Goal: Navigation & Orientation: Understand site structure

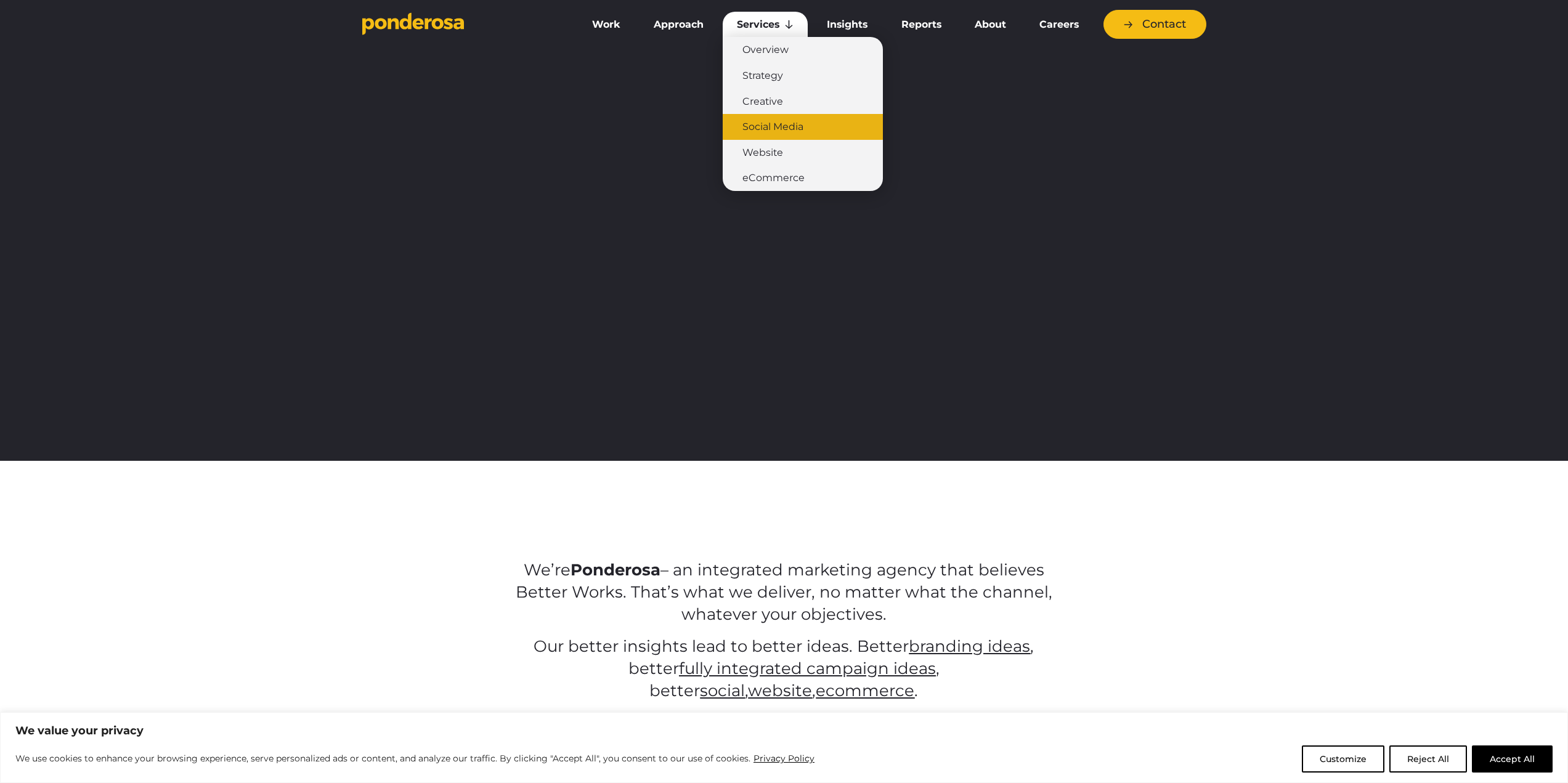
click at [767, 128] on link "Social Media" at bounding box center [803, 127] width 160 height 26
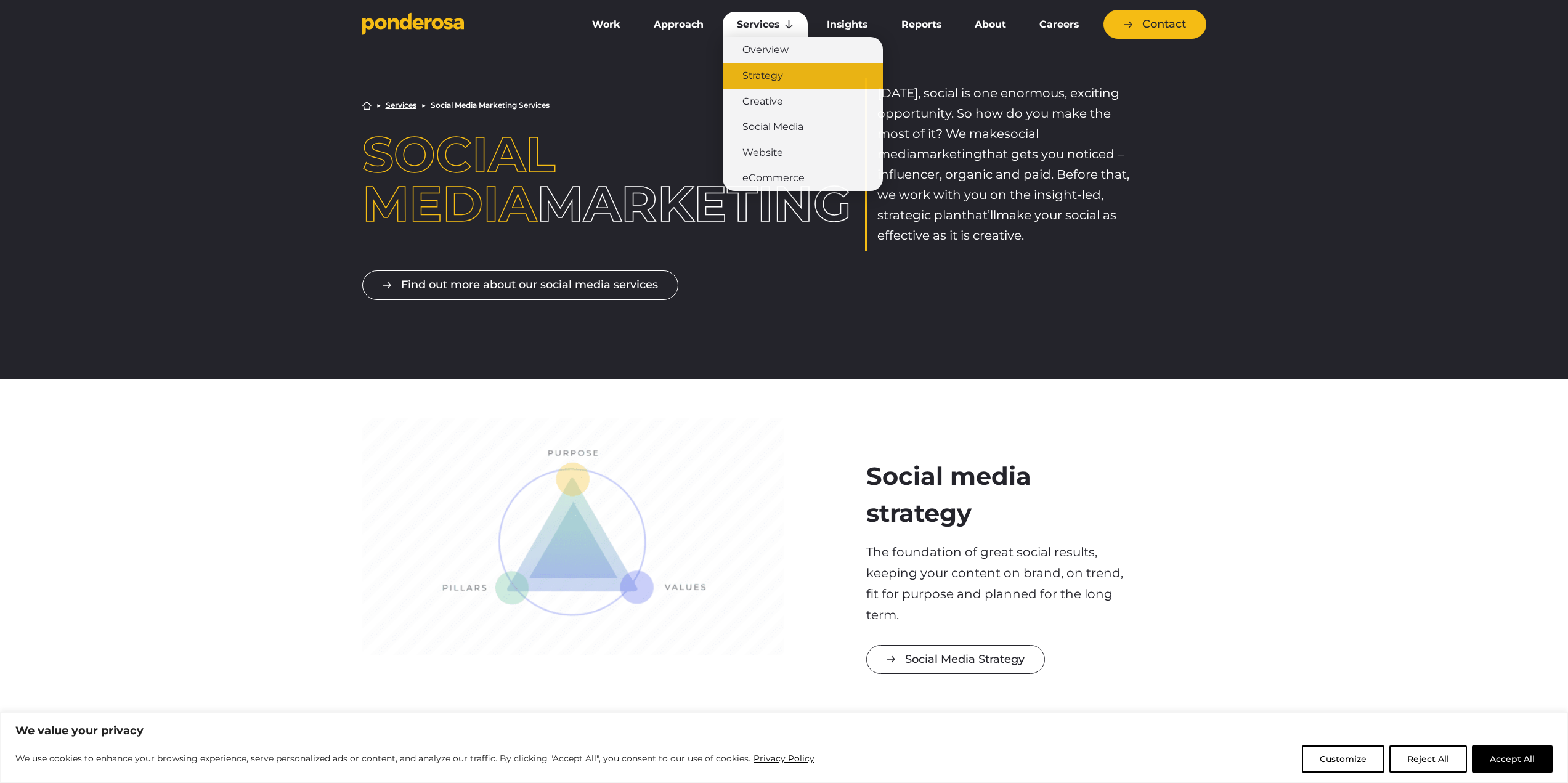
click at [763, 77] on link "Strategy" at bounding box center [803, 76] width 160 height 26
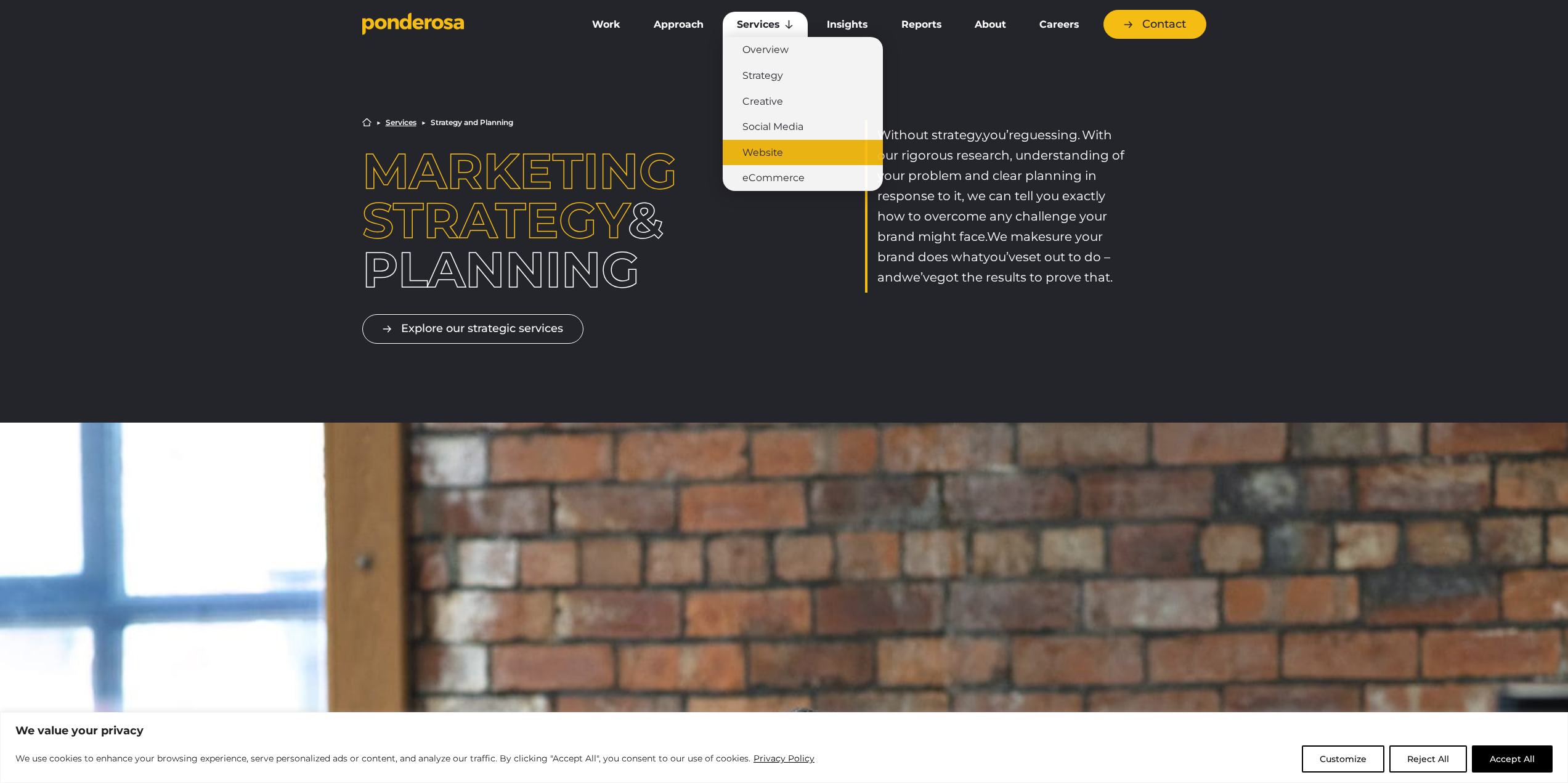
click at [777, 156] on link "Website" at bounding box center [803, 153] width 160 height 26
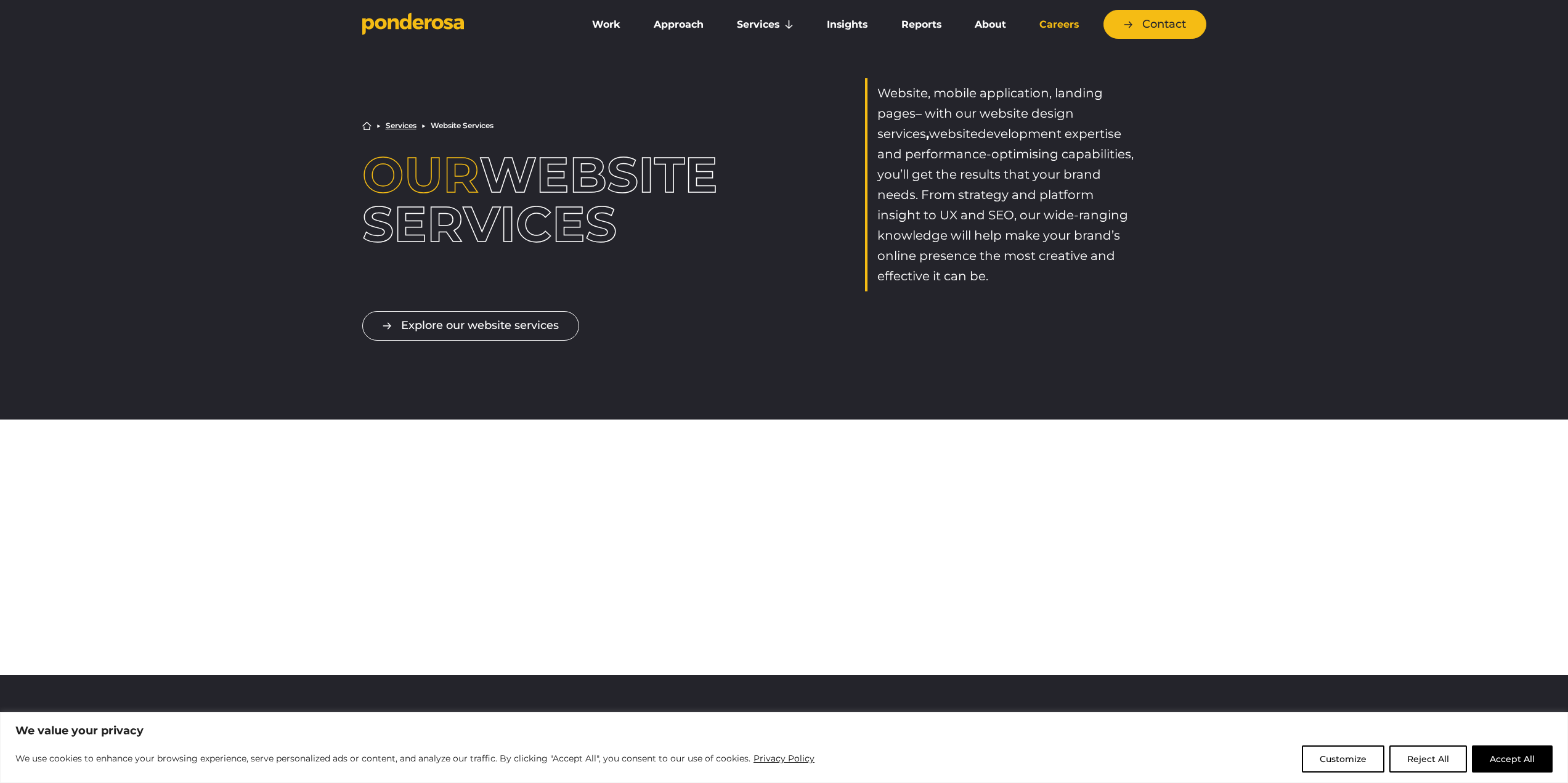
click at [1074, 30] on link "Careers" at bounding box center [1058, 24] width 68 height 26
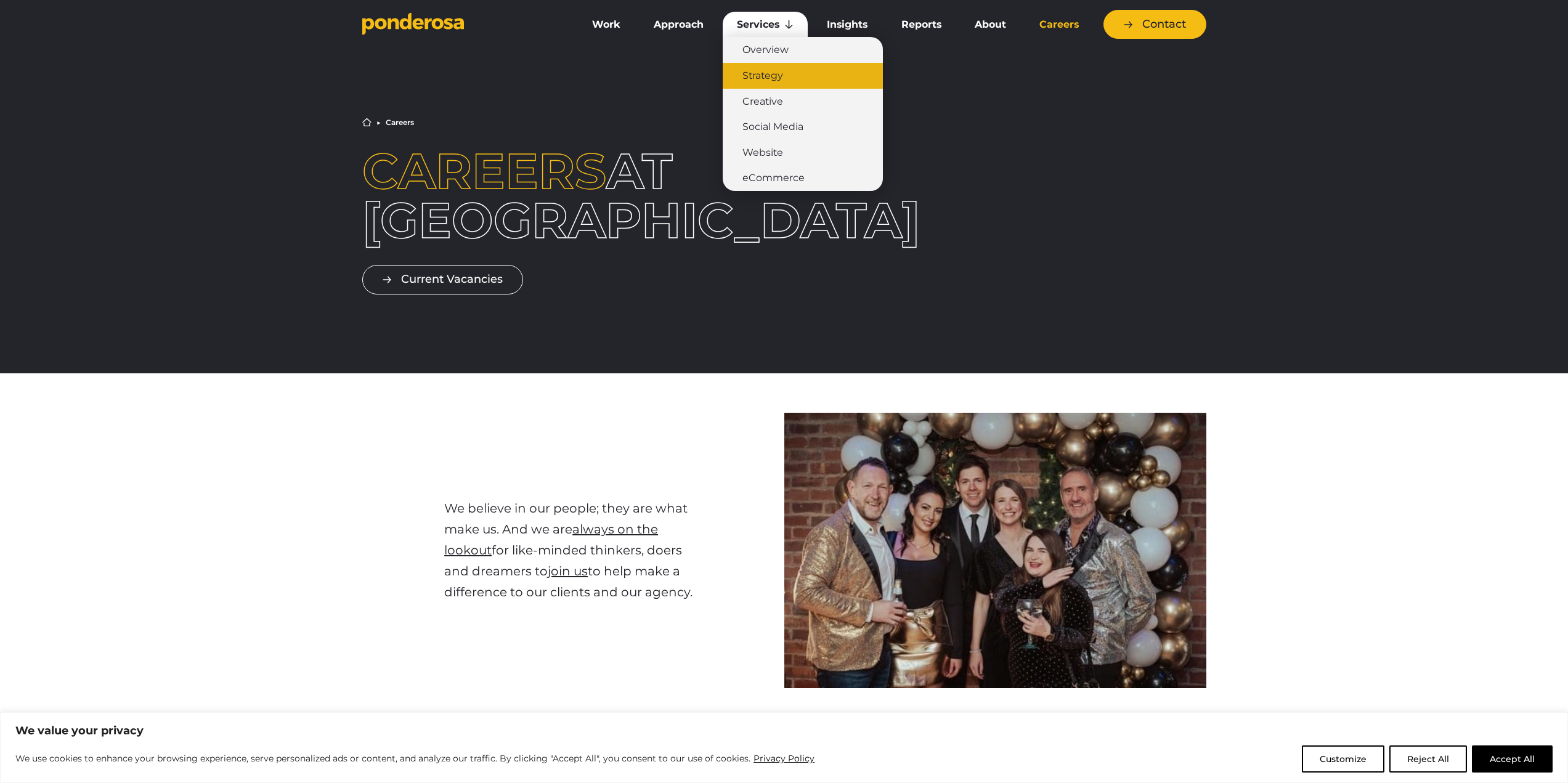
click at [776, 73] on link "Strategy" at bounding box center [803, 76] width 160 height 26
